Goal: Information Seeking & Learning: Learn about a topic

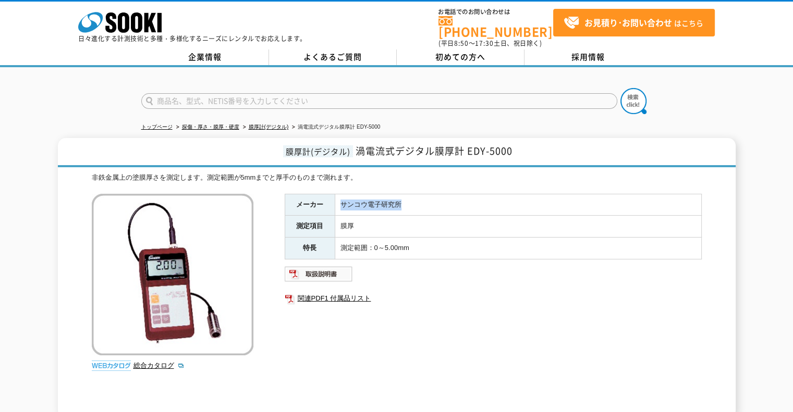
drag, startPoint x: 339, startPoint y: 196, endPoint x: 373, endPoint y: 192, distance: 34.0
click at [419, 196] on td "サンコウ電子研究所" at bounding box center [518, 205] width 367 height 22
copy td "サンコウ電子研究所"
click at [375, 225] on td "膜厚" at bounding box center [518, 227] width 367 height 22
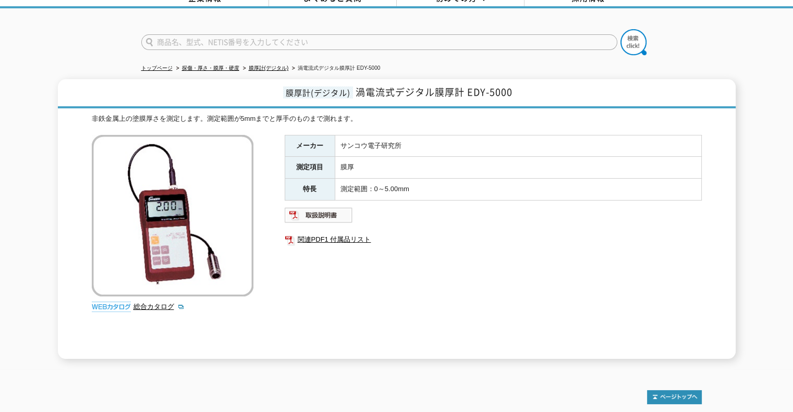
scroll to position [104, 0]
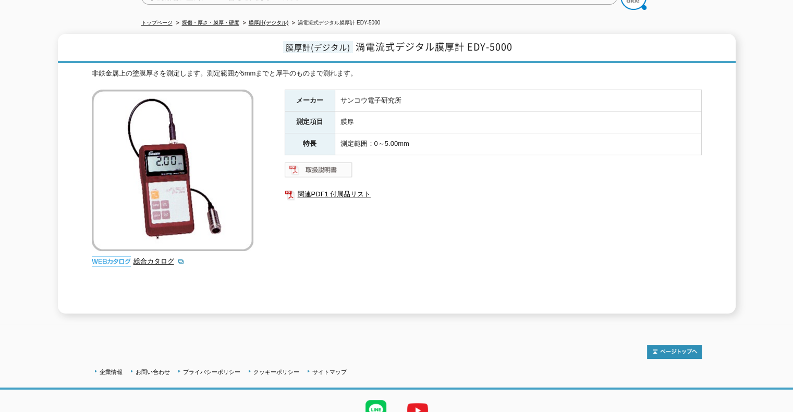
click at [332, 162] on img at bounding box center [319, 170] width 68 height 17
click at [164, 258] on link "総合カタログ" at bounding box center [158, 262] width 51 height 8
click at [328, 162] on img at bounding box center [319, 170] width 68 height 17
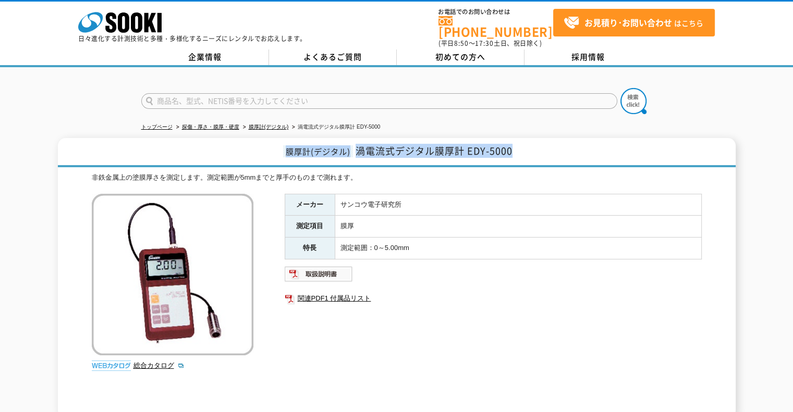
drag, startPoint x: 287, startPoint y: 144, endPoint x: 556, endPoint y: 152, distance: 269.1
click at [556, 152] on h1 "膜厚計(デジタル) 渦電流式デジタル膜厚計 EDY-5000" at bounding box center [397, 152] width 678 height 29
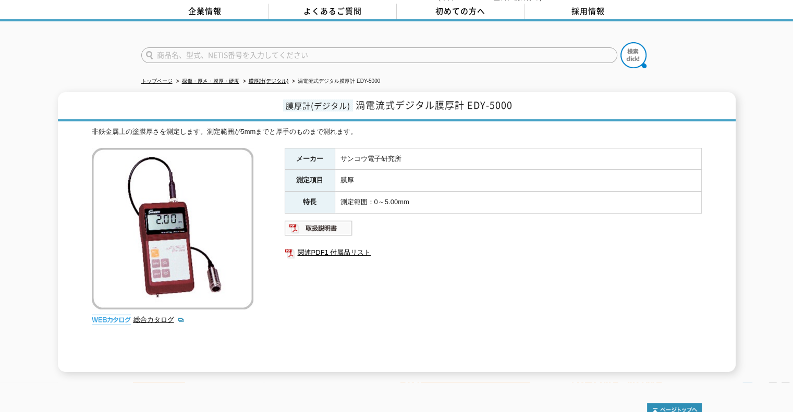
scroll to position [146, 0]
